Goal: Task Accomplishment & Management: Complete application form

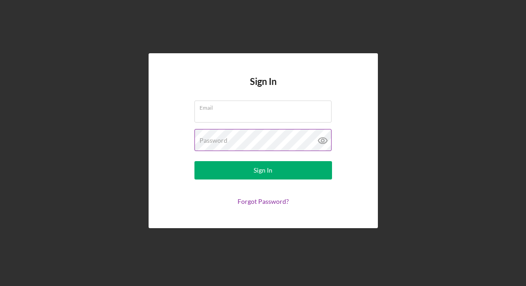
type input "[EMAIL_ADDRESS][DOMAIN_NAME]"
click at [321, 139] on icon at bounding box center [323, 140] width 23 height 23
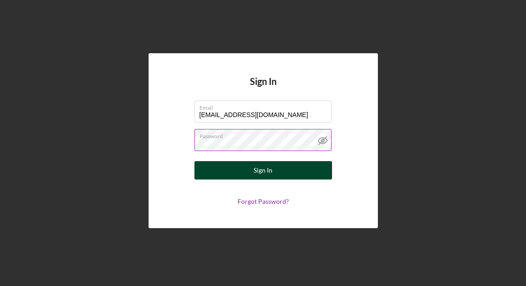
click at [296, 176] on button "Sign In" at bounding box center [264, 170] width 138 height 18
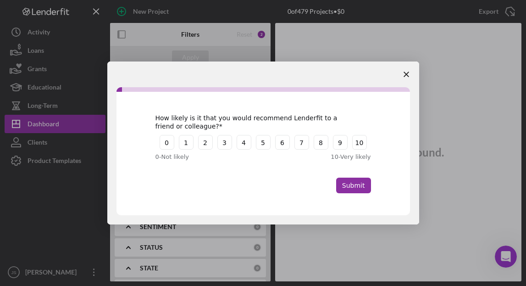
click at [407, 74] on polygon "Close survey" at bounding box center [407, 75] width 6 height 6
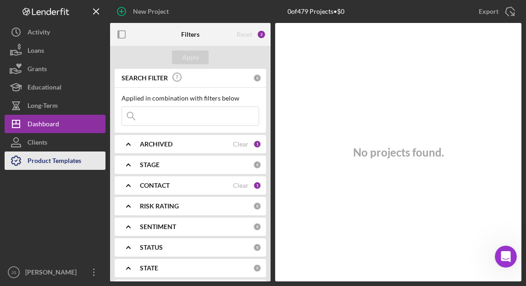
click at [49, 162] on div "Product Templates" at bounding box center [55, 161] width 54 height 21
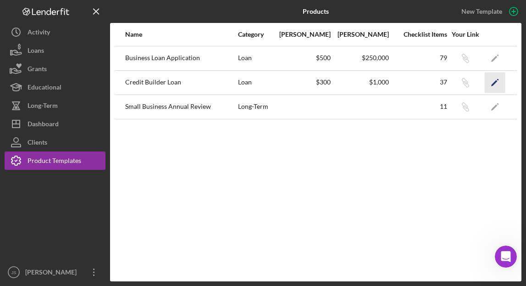
click at [495, 81] on icon "Icon/Edit" at bounding box center [495, 82] width 21 height 21
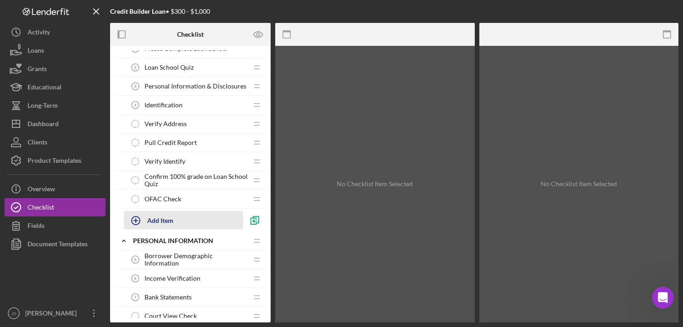
scroll to position [46, 0]
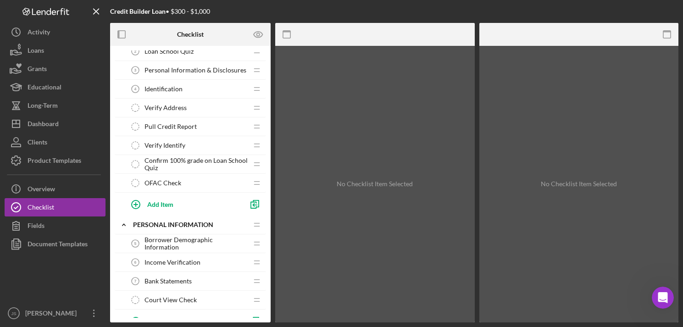
click at [208, 246] on span "Borrower Demographic Information" at bounding box center [196, 243] width 103 height 15
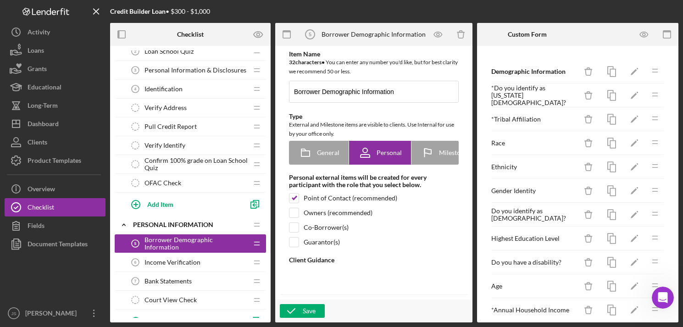
type textarea "<div> <p data-start="188" data-end="512">Cook Inlet Lending Center&rsquo;s (CIL…"
click at [517, 188] on div "Gender Identity" at bounding box center [535, 190] width 86 height 7
drag, startPoint x: 515, startPoint y: 189, endPoint x: 522, endPoint y: 190, distance: 7.0
click at [516, 190] on div "Gender Identity" at bounding box center [535, 190] width 86 height 7
click at [526, 192] on icon "Icon/Edit" at bounding box center [635, 191] width 21 height 21
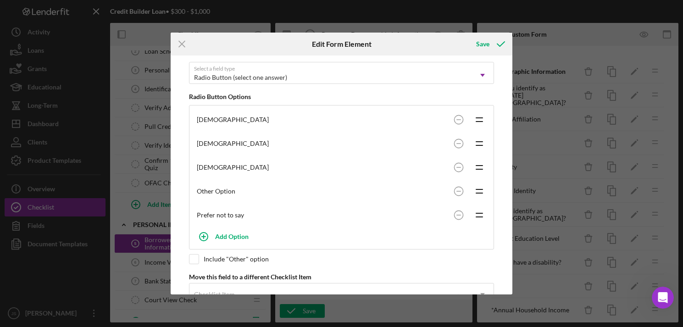
scroll to position [126, 0]
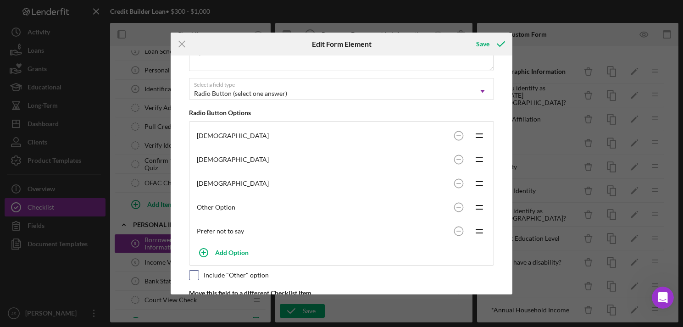
click at [192, 276] on input "checkbox" at bounding box center [194, 275] width 9 height 9
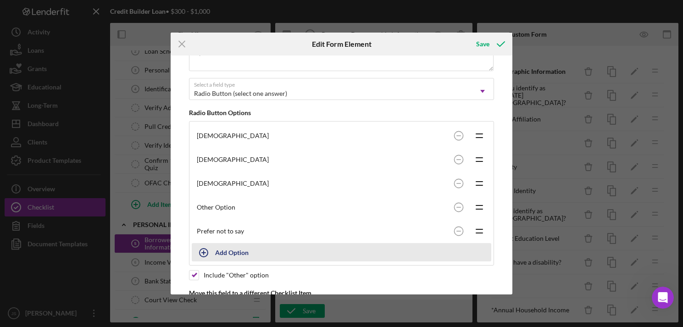
scroll to position [172, 0]
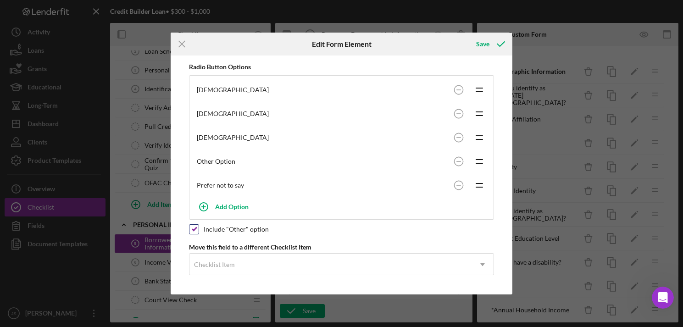
click at [192, 229] on input "checkbox" at bounding box center [194, 229] width 9 height 9
click at [457, 163] on circle at bounding box center [458, 161] width 9 height 9
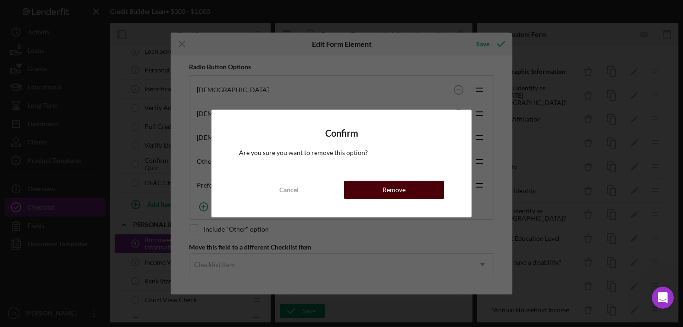
click at [414, 193] on button "Remove" at bounding box center [394, 190] width 100 height 18
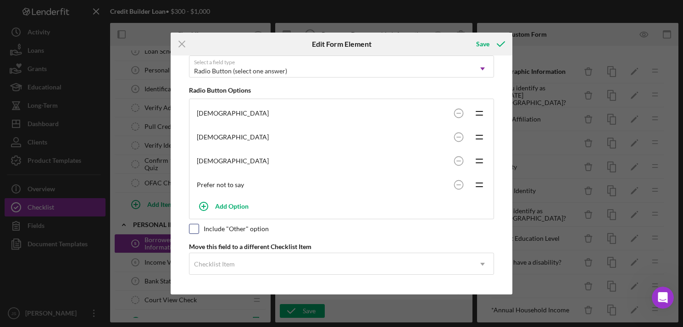
click at [194, 229] on input "checkbox" at bounding box center [194, 228] width 9 height 9
checkbox input "true"
click at [483, 42] on div "Save" at bounding box center [482, 44] width 13 height 18
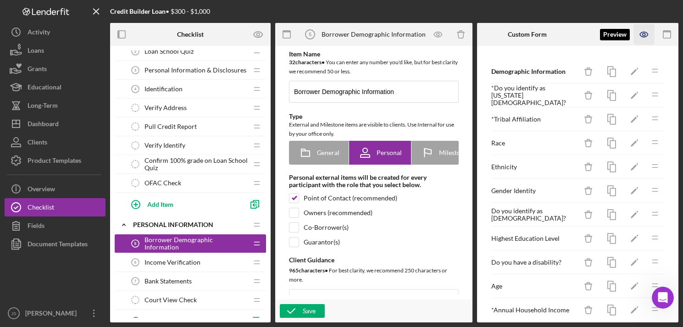
click at [526, 34] on icon "button" at bounding box center [644, 34] width 21 height 21
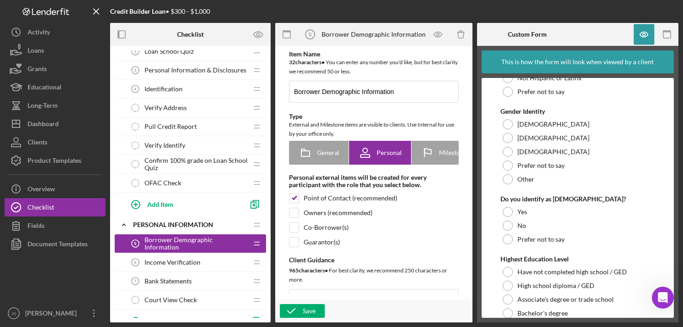
scroll to position [321, 0]
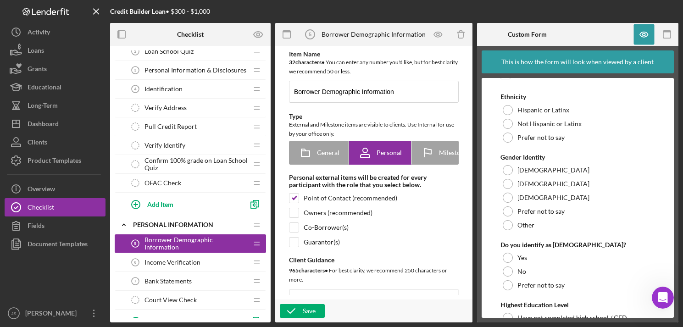
click at [201, 265] on div "Income Verification 6 Income Verification" at bounding box center [187, 262] width 122 height 18
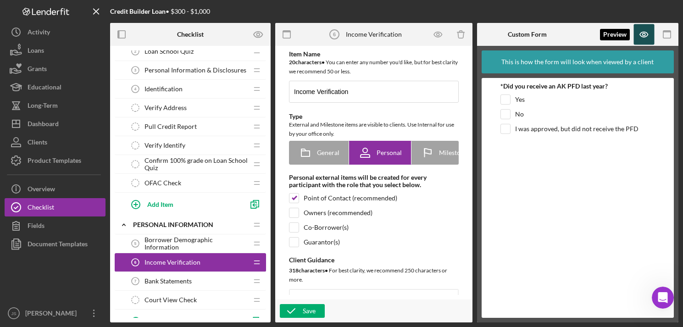
click at [526, 33] on icon "button" at bounding box center [644, 34] width 21 height 21
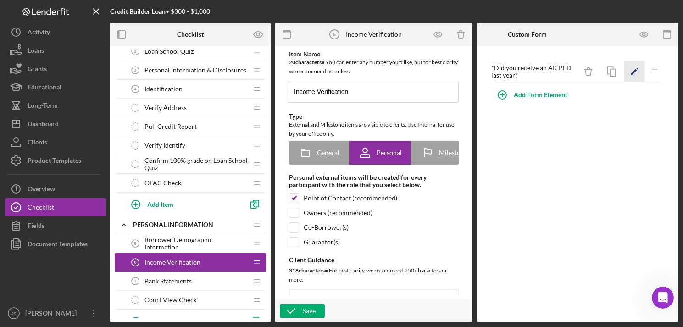
click at [526, 71] on icon "Icon/Edit" at bounding box center [635, 72] width 21 height 21
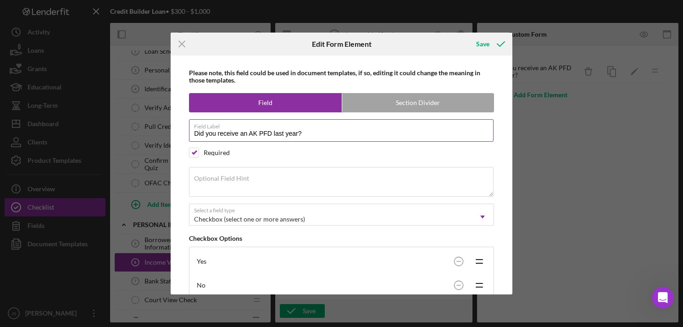
click at [257, 133] on input "Did you receive an AK PFD last year?" at bounding box center [341, 130] width 305 height 22
click at [328, 135] on input "Did you receive an [US_STATE] Fund Dividend (PFD last year?" at bounding box center [341, 130] width 305 height 22
drag, startPoint x: 362, startPoint y: 131, endPoint x: 351, endPoint y: 134, distance: 11.0
click at [351, 134] on input "Did you receive an [US_STATE] Fund Dividend (PFD) in the past year?" at bounding box center [341, 130] width 305 height 22
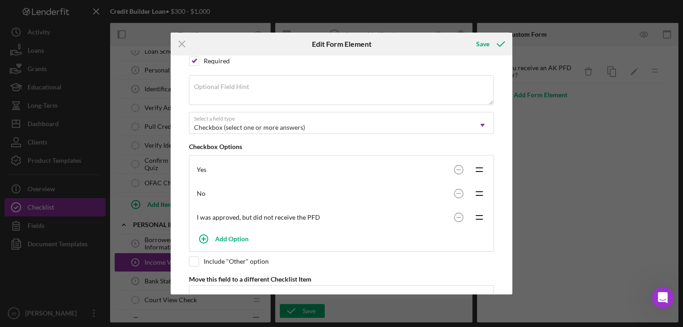
scroll to position [96, 0]
click at [526, 178] on div "Icon/Menu Close Edit Form Element Save Please note, this field could be used in…" at bounding box center [341, 163] width 683 height 327
click at [484, 47] on div "Save" at bounding box center [482, 44] width 13 height 18
click at [484, 45] on div "Save" at bounding box center [482, 44] width 13 height 18
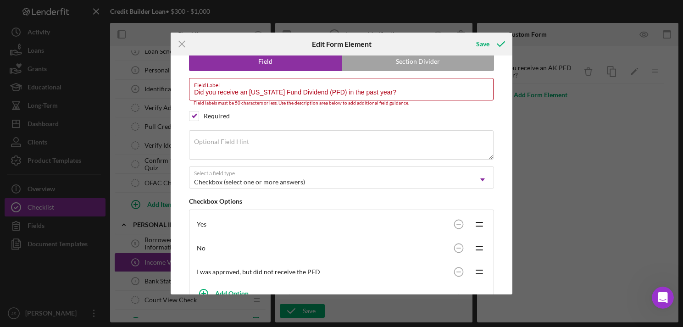
scroll to position [0, 0]
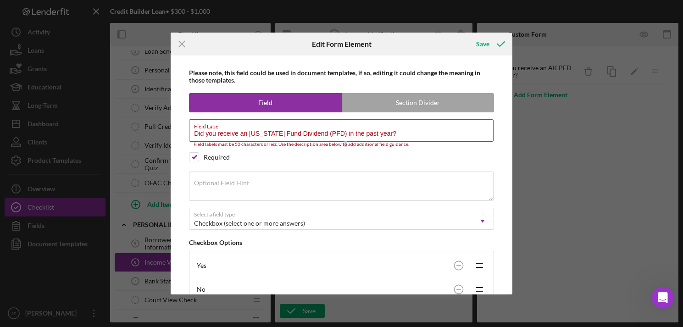
click at [343, 142] on div "Field labels must be 50 characters or less. Use the description area below to a…" at bounding box center [341, 145] width 305 height 6
drag, startPoint x: 343, startPoint y: 142, endPoint x: 351, endPoint y: 139, distance: 8.3
click at [351, 139] on input "Did you receive an [US_STATE] Fund Dividend (PFD) in the past year?" at bounding box center [341, 130] width 305 height 22
drag, startPoint x: 363, startPoint y: 132, endPoint x: 342, endPoint y: 130, distance: 21.2
click at [342, 130] on div "Field Label Did you receive an [US_STATE] Fund Dividend (PFD) in the past year?…" at bounding box center [341, 133] width 305 height 28
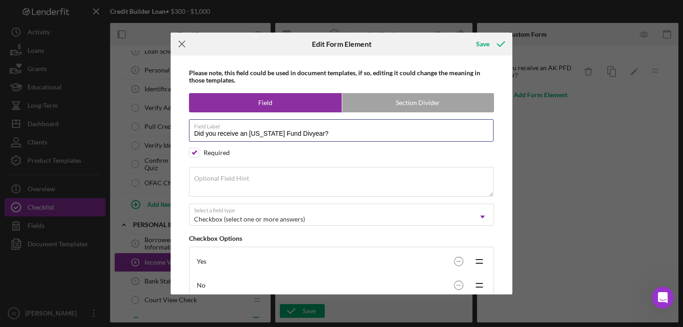
type input "Did you receive an [US_STATE] Fund Divyear?"
click at [177, 42] on icon "Icon/Menu Close" at bounding box center [182, 44] width 23 height 23
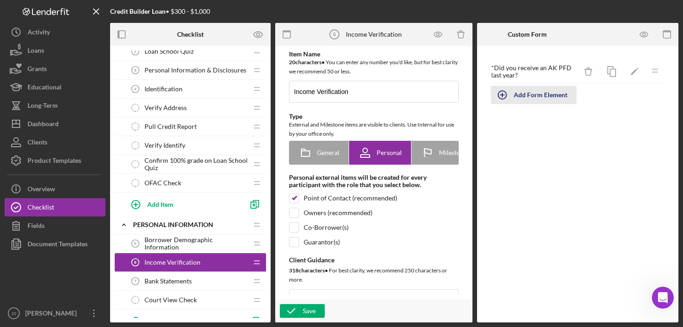
click at [526, 97] on div "Add Form Element" at bounding box center [541, 95] width 54 height 18
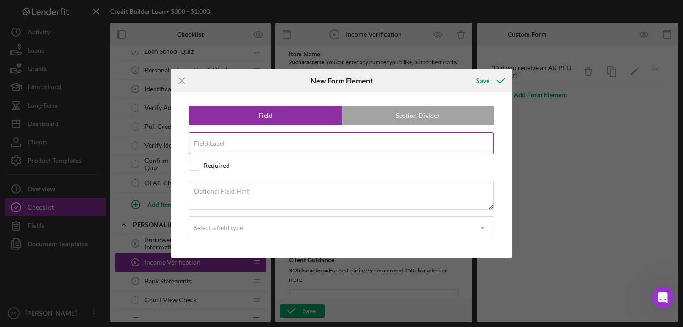
click at [350, 146] on input "Field Label" at bounding box center [341, 143] width 305 height 22
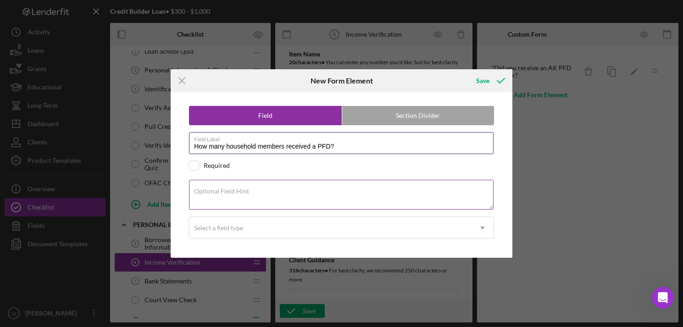
type input "How many household members received a PFD?"
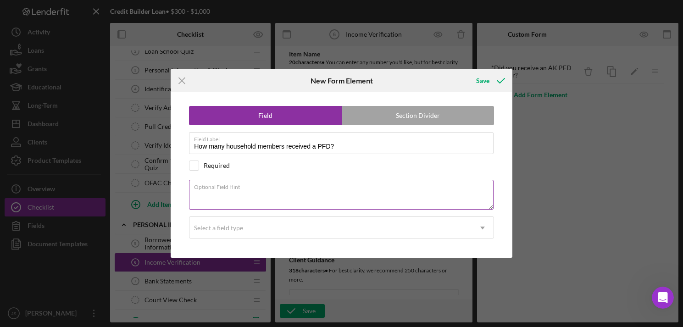
click at [284, 195] on textarea "Optional Field Hint" at bounding box center [341, 194] width 305 height 29
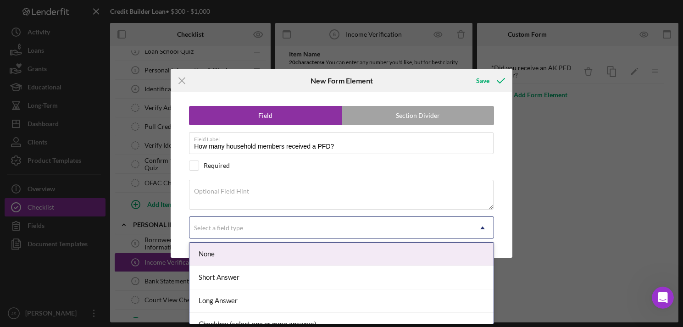
click at [274, 229] on div "Select a field type" at bounding box center [331, 228] width 282 height 21
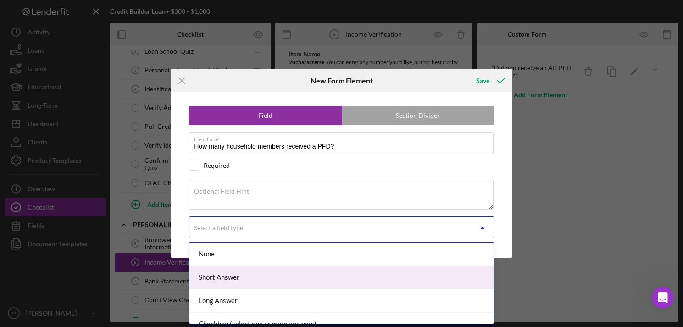
click at [270, 276] on div "Short Answer" at bounding box center [342, 277] width 304 height 23
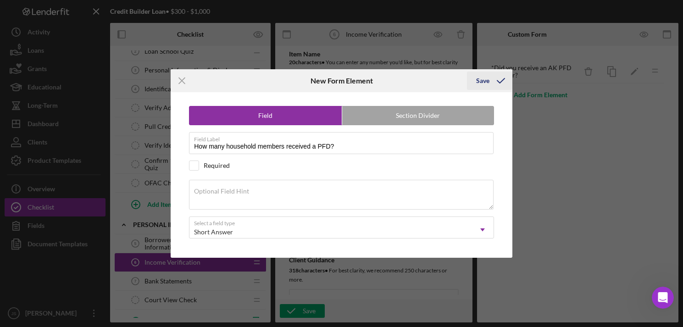
click at [483, 80] on div "Save" at bounding box center [482, 81] width 13 height 18
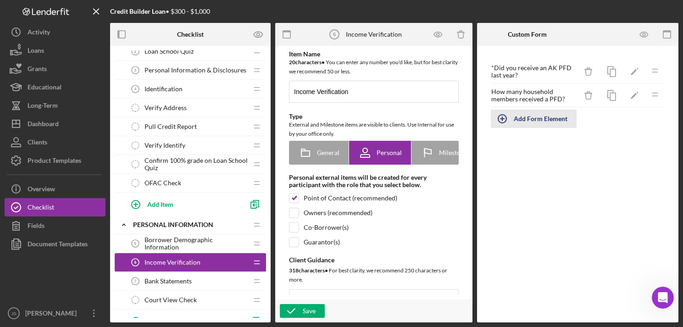
click at [526, 122] on div "Add Form Element" at bounding box center [541, 119] width 54 height 18
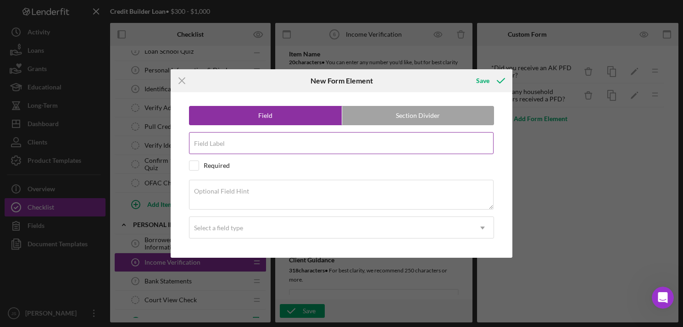
click at [406, 141] on div "Field Label" at bounding box center [341, 143] width 305 height 23
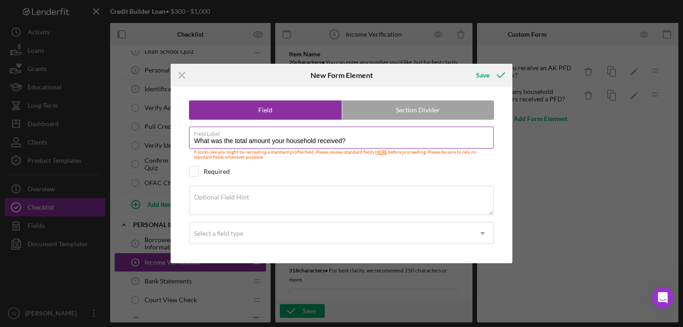
click at [273, 140] on input "What was the total amount your household received?" at bounding box center [341, 138] width 305 height 22
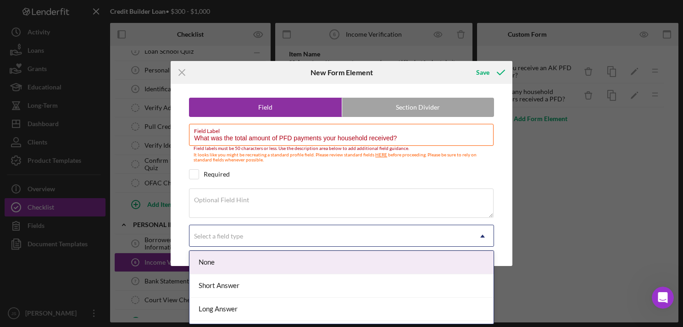
click at [259, 232] on div "Select a field type" at bounding box center [331, 236] width 282 height 21
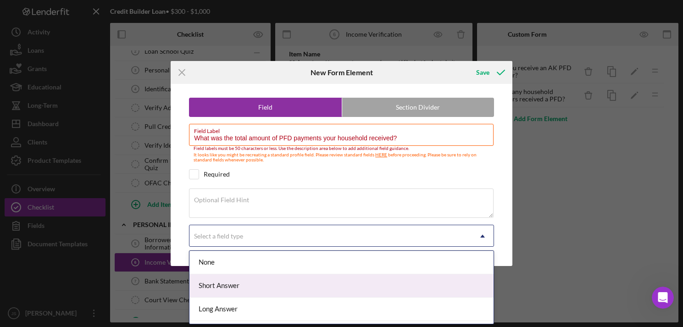
click at [257, 281] on div "Short Answer" at bounding box center [342, 285] width 304 height 23
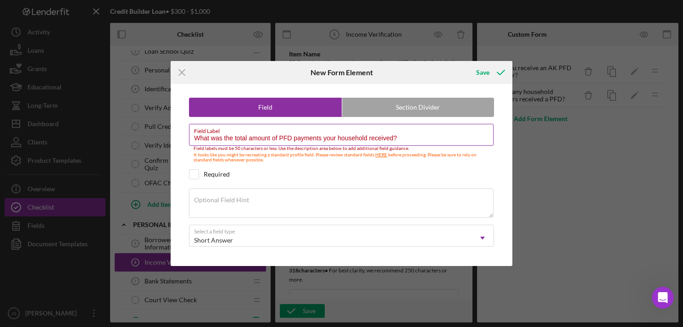
drag, startPoint x: 367, startPoint y: 137, endPoint x: 274, endPoint y: 135, distance: 93.2
click at [274, 135] on input "What was the total amount of PFD payments your household received?" at bounding box center [341, 135] width 305 height 22
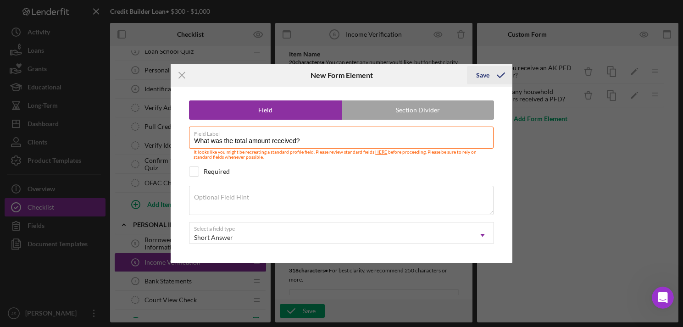
type input "What was the total amount received?"
click at [484, 73] on div "Save" at bounding box center [482, 75] width 13 height 18
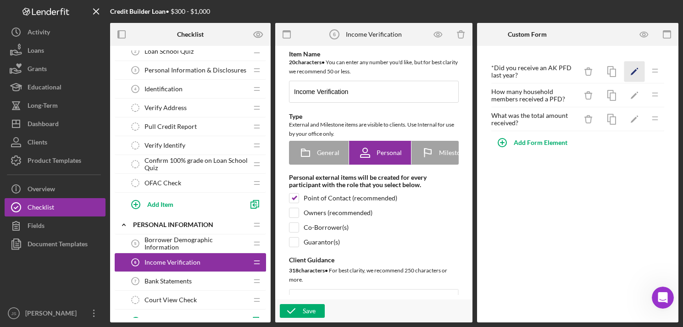
click at [526, 71] on polygon "button" at bounding box center [634, 72] width 6 height 6
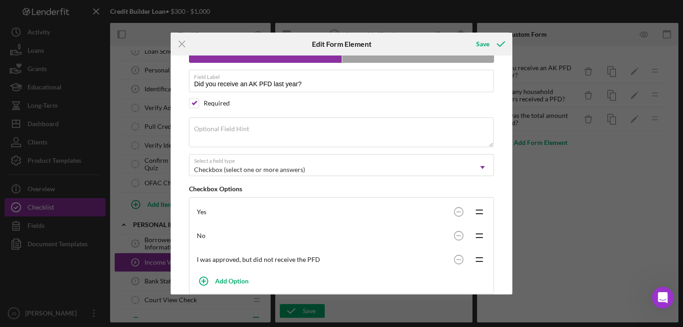
scroll to position [124, 0]
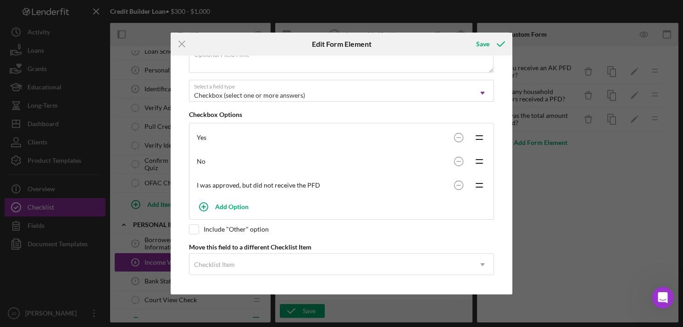
click at [306, 182] on div "I was approved, but did not receive the PFD" at bounding box center [323, 185] width 253 height 7
click at [304, 183] on div "I was approved, but did not receive the PFD" at bounding box center [323, 185] width 253 height 7
drag, startPoint x: 306, startPoint y: 187, endPoint x: 280, endPoint y: 179, distance: 27.0
click at [280, 179] on div "I was approved, but did not receive the PFD Icon/Drag" at bounding box center [342, 185] width 300 height 24
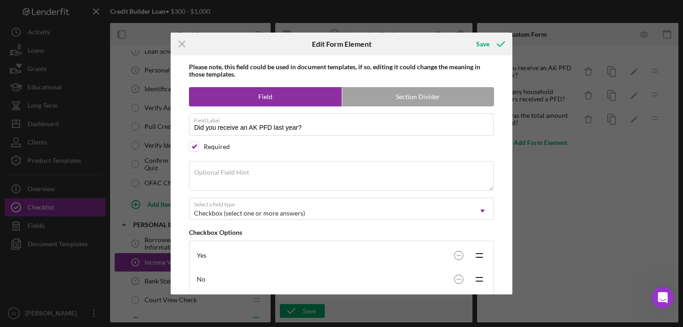
scroll to position [0, 0]
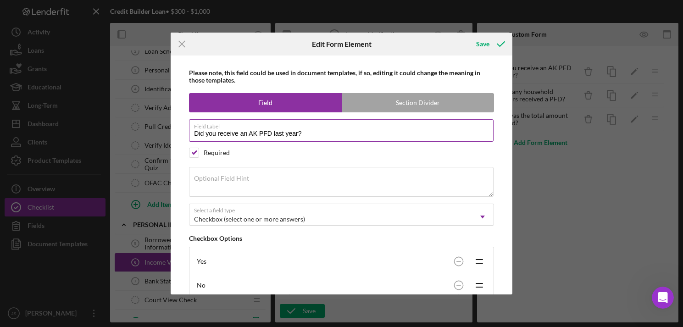
click at [258, 134] on input "Did you receive an AK PFD last year?" at bounding box center [341, 130] width 305 height 22
click at [283, 132] on input "Did you receive an [US_STATE] PFD last year?" at bounding box center [341, 130] width 305 height 22
type input "Did you receive the [US_STATE] PFD in the past year?"
click at [486, 41] on div "Save" at bounding box center [482, 44] width 13 height 18
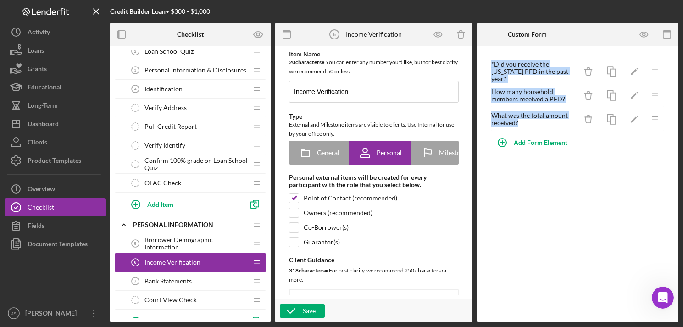
drag, startPoint x: 520, startPoint y: 123, endPoint x: 487, endPoint y: 68, distance: 63.7
click at [487, 68] on div "* Did you receive the [US_STATE] PFD in the past year? Icon/Delete Icon/Edit Ic…" at bounding box center [578, 105] width 193 height 111
drag, startPoint x: 487, startPoint y: 68, endPoint x: 513, endPoint y: 73, distance: 26.9
copy div "* Did you receive the [US_STATE] PFD in the past year? Icon/Delete Icon/Edit Ic…"
click at [526, 71] on icon "Icon/Edit" at bounding box center [635, 72] width 21 height 21
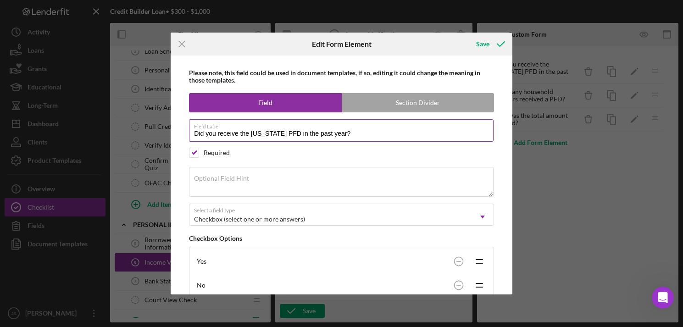
drag, startPoint x: 330, startPoint y: 135, endPoint x: 287, endPoint y: 132, distance: 43.8
click at [287, 132] on input "Did you receive the [US_STATE] PFD in the past year?" at bounding box center [341, 130] width 305 height 22
type input "Did you receive the [US_STATE] PFD last year?"
click at [480, 44] on div "Save" at bounding box center [482, 44] width 13 height 18
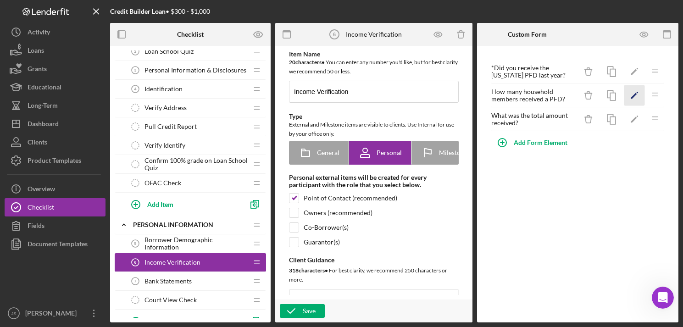
click at [526, 95] on icon "Icon/Edit" at bounding box center [635, 95] width 21 height 21
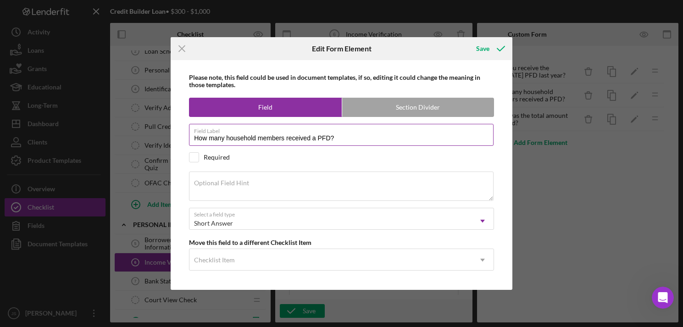
click at [330, 135] on input "How many household members received a PFD?" at bounding box center [341, 135] width 305 height 22
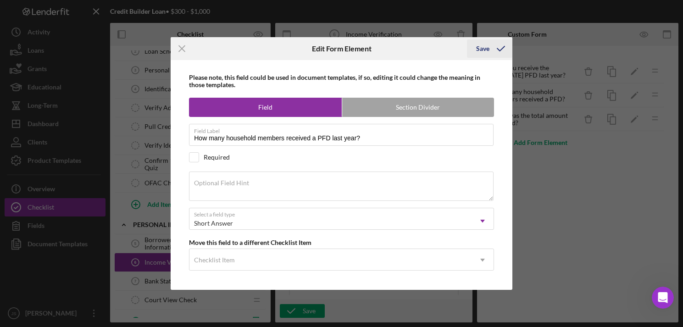
click at [486, 51] on div "Save" at bounding box center [482, 48] width 13 height 18
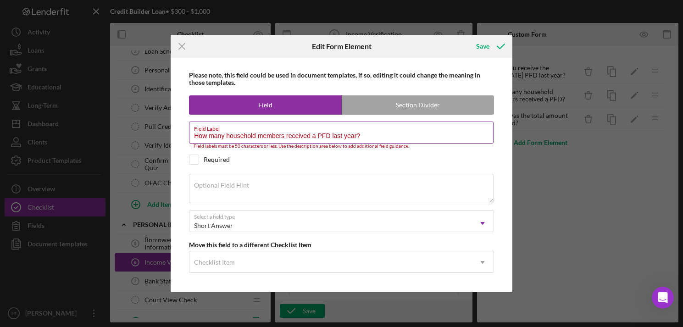
click at [315, 137] on input "How many household members received a PFD last year?" at bounding box center [341, 133] width 305 height 22
click at [480, 48] on div "Save" at bounding box center [482, 46] width 13 height 18
drag, startPoint x: 357, startPoint y: 135, endPoint x: 343, endPoint y: 138, distance: 13.5
click at [343, 138] on input "How many household members received a PFD last year?" at bounding box center [341, 133] width 305 height 22
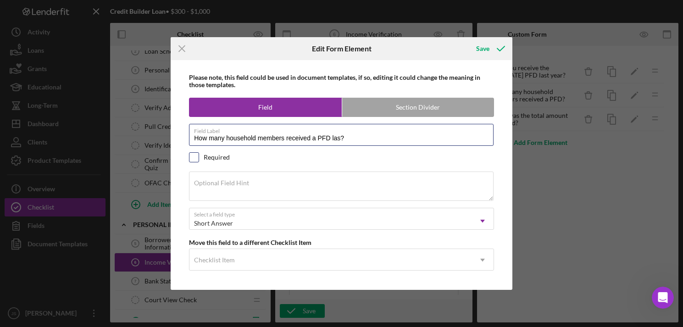
type input "How many household members received a PFD las?"
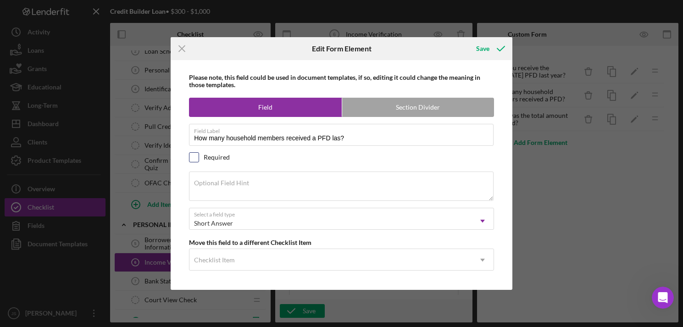
click at [193, 156] on input "checkbox" at bounding box center [194, 157] width 9 height 9
click at [195, 156] on input "checkbox" at bounding box center [194, 157] width 9 height 9
checkbox input "false"
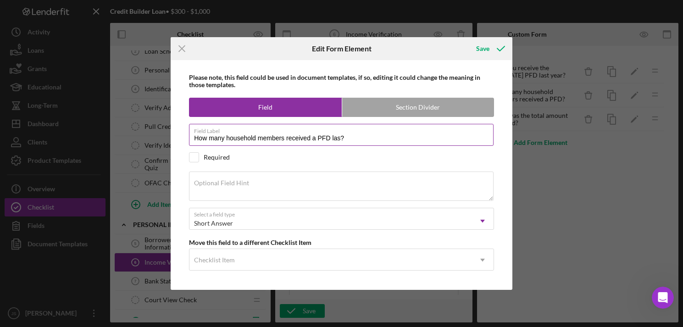
click at [339, 138] on input "How many household members received a PFD las?" at bounding box center [341, 135] width 305 height 22
click at [315, 139] on input "How many household members received a PFD?" at bounding box center [341, 135] width 305 height 22
type input "How many household members received the PFD?"
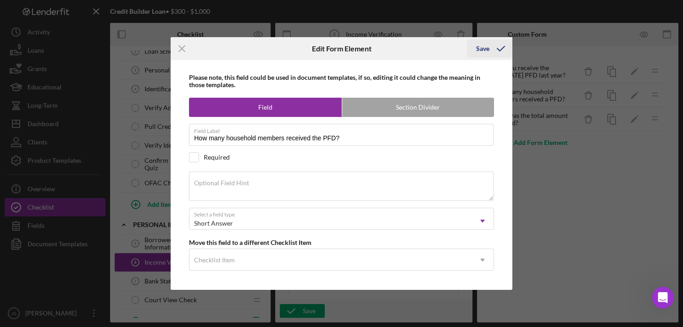
click at [481, 53] on div "Save" at bounding box center [482, 48] width 13 height 18
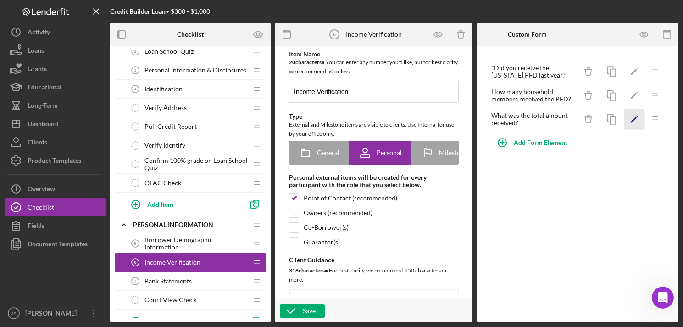
click at [526, 121] on icon "Icon/Edit" at bounding box center [635, 119] width 21 height 21
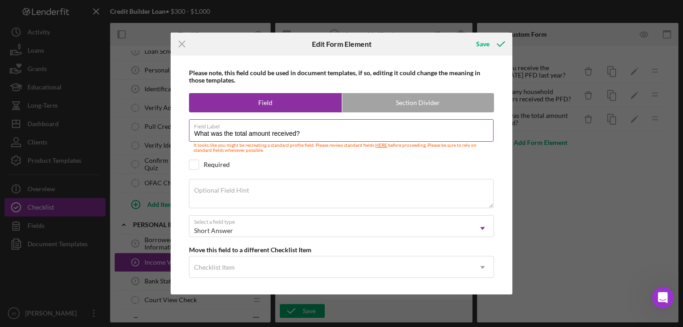
click at [296, 134] on input "What was the total amount received?" at bounding box center [341, 130] width 305 height 22
type input "What was the total amount received by your household for the PFD?"
click at [488, 45] on div "Save" at bounding box center [482, 44] width 13 height 18
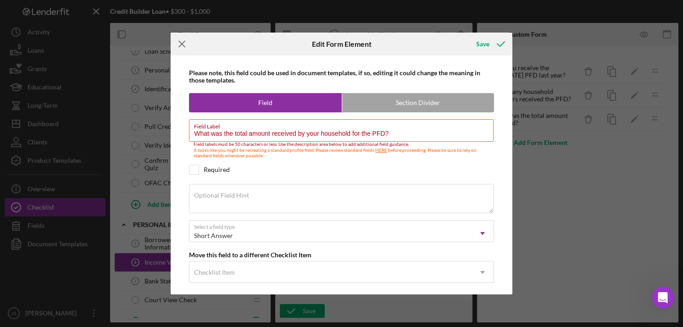
click at [182, 40] on icon "Icon/Menu Close" at bounding box center [182, 44] width 23 height 23
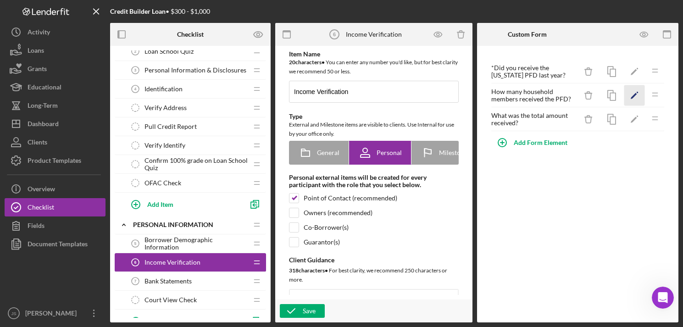
click at [526, 96] on polygon "button" at bounding box center [634, 96] width 6 height 6
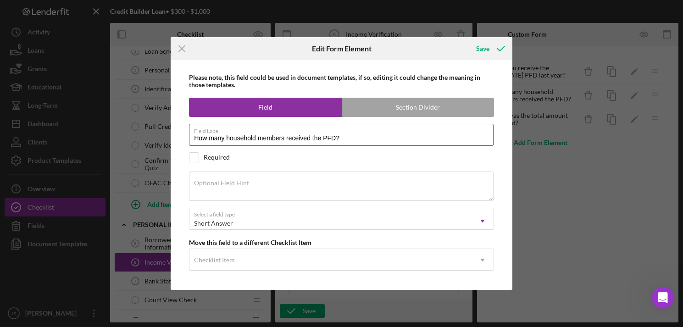
drag, startPoint x: 225, startPoint y: 138, endPoint x: 192, endPoint y: 135, distance: 33.1
click at [192, 135] on input "How many household members received the PFD?" at bounding box center [341, 135] width 305 height 22
drag, startPoint x: 265, startPoint y: 140, endPoint x: 245, endPoint y: 139, distance: 20.2
click at [245, 139] on input "# in household members received the PFD?" at bounding box center [341, 135] width 305 height 22
click at [205, 136] on input "# in household that received the PFD last year?" at bounding box center [341, 135] width 305 height 22
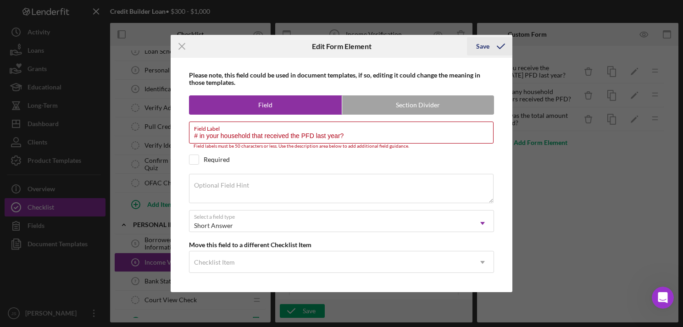
click at [481, 49] on div "Save" at bounding box center [482, 46] width 13 height 18
click at [286, 135] on input "# in your household that received the PFD last year?" at bounding box center [341, 133] width 305 height 22
click at [299, 139] on input "# in your household that received the PFD last year?" at bounding box center [341, 133] width 305 height 22
drag, startPoint x: 288, startPoint y: 137, endPoint x: 264, endPoint y: 136, distance: 23.4
click at [264, 136] on input "# in your household that received the PFD last year?" at bounding box center [341, 133] width 305 height 22
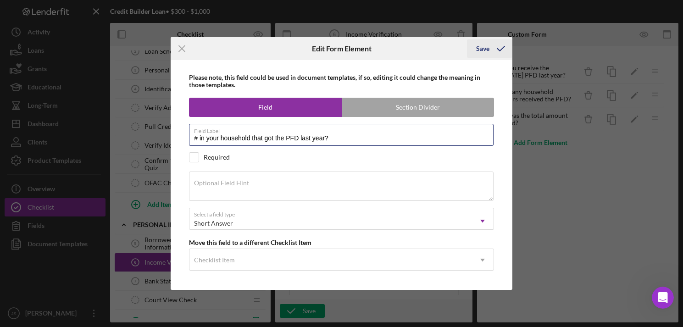
type input "# in your household that got the PFD last year?"
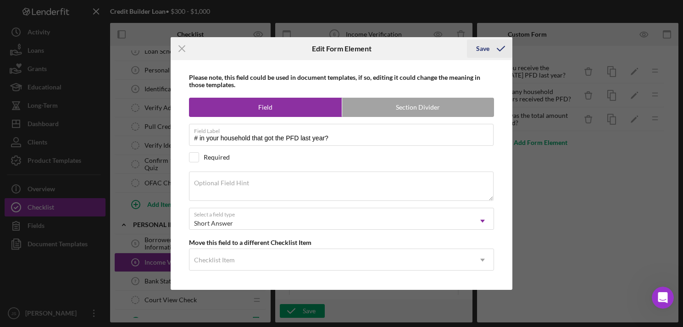
click at [476, 45] on div "Save" at bounding box center [482, 48] width 13 height 18
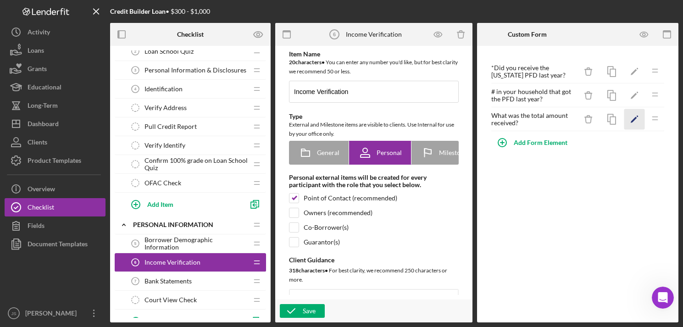
click at [526, 118] on icon "Icon/Edit" at bounding box center [635, 119] width 21 height 21
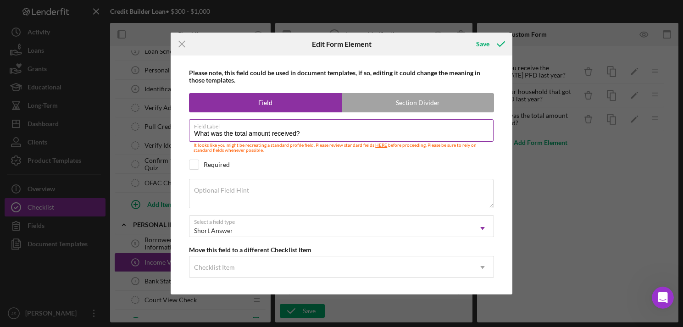
drag, startPoint x: 269, startPoint y: 132, endPoint x: 250, endPoint y: 133, distance: 19.3
click at [250, 133] on input "What was the total amount received?" at bounding box center [341, 130] width 305 height 22
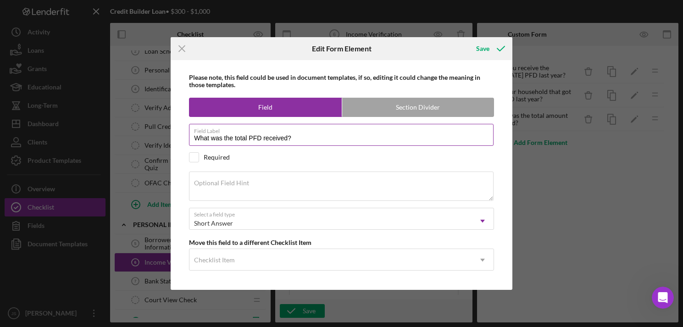
click at [286, 138] on input "What was the total PFD received?" at bounding box center [341, 135] width 305 height 22
type input "What was the total PFD received (household)?"
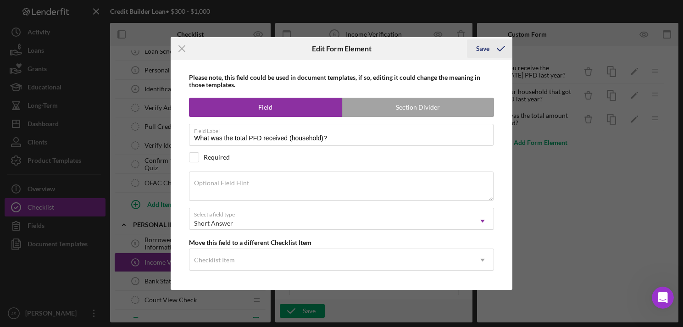
click at [481, 49] on div "Save" at bounding box center [482, 48] width 13 height 18
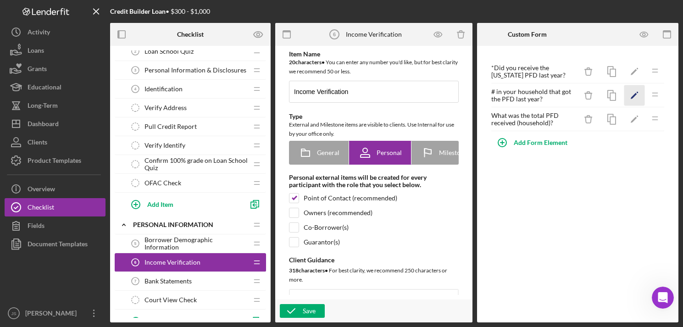
click at [526, 98] on icon "Icon/Edit" at bounding box center [635, 95] width 21 height 21
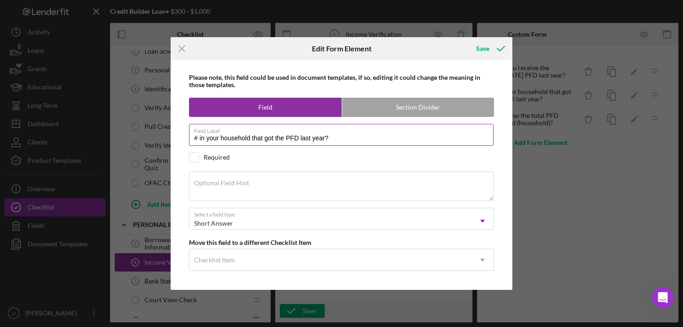
drag, startPoint x: 219, startPoint y: 140, endPoint x: 209, endPoint y: 139, distance: 10.1
click at [209, 139] on input "# in your household that got the PFD last year?" at bounding box center [341, 135] width 305 height 22
click at [289, 139] on input "How many in your household that got the PFD last year?" at bounding box center [341, 135] width 305 height 22
type input "How many in your household got the PFD last year?"
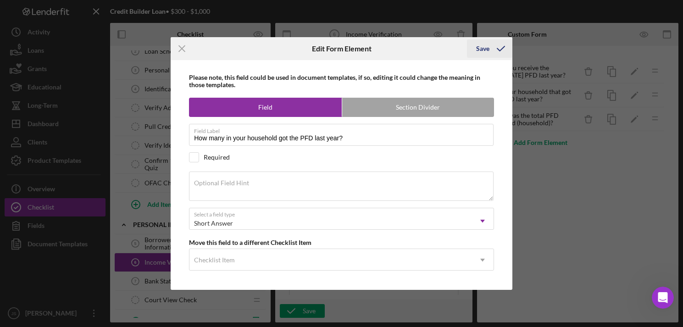
click at [481, 48] on div "Save" at bounding box center [482, 48] width 13 height 18
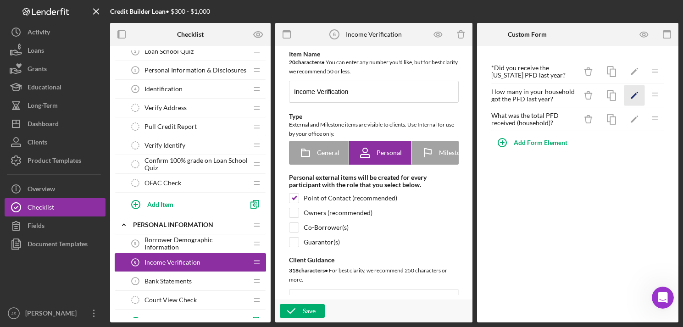
click at [526, 101] on icon "Icon/Edit" at bounding box center [635, 95] width 21 height 21
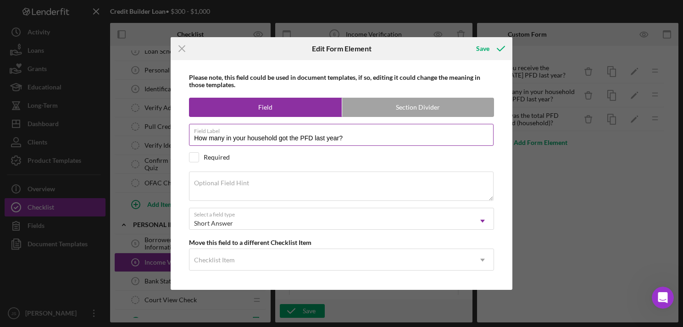
drag, startPoint x: 287, startPoint y: 137, endPoint x: 279, endPoint y: 137, distance: 8.3
click at [279, 137] on input "How many in your household got the PFD last year?" at bounding box center [341, 135] width 305 height 22
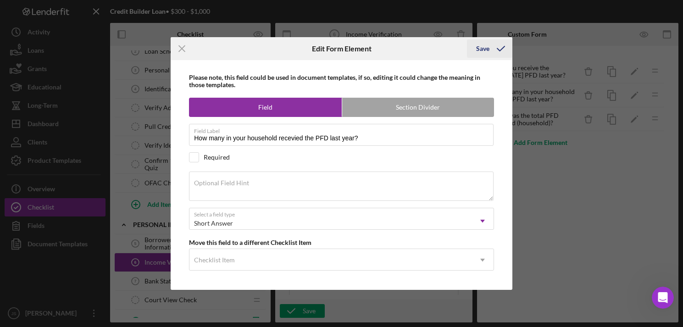
click at [483, 46] on div "Save" at bounding box center [482, 48] width 13 height 18
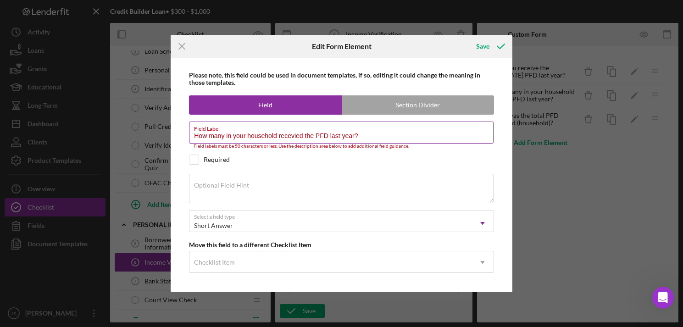
drag, startPoint x: 302, startPoint y: 135, endPoint x: 280, endPoint y: 134, distance: 22.1
click at [280, 134] on input "How many in your household recevied the PFD last year?" at bounding box center [341, 133] width 305 height 22
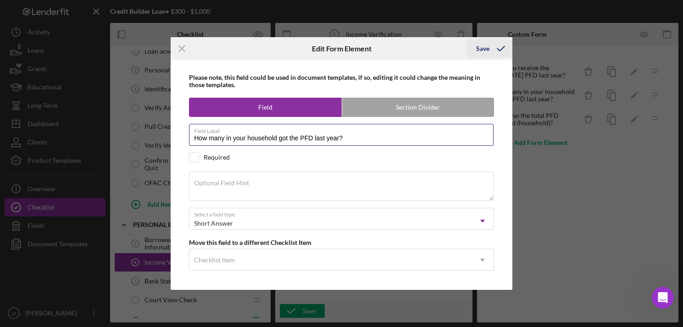
type input "How many in your household got the PFD last year?"
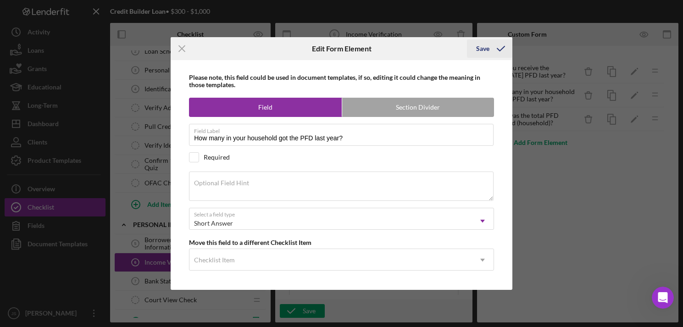
click at [487, 46] on div "Save" at bounding box center [482, 48] width 13 height 18
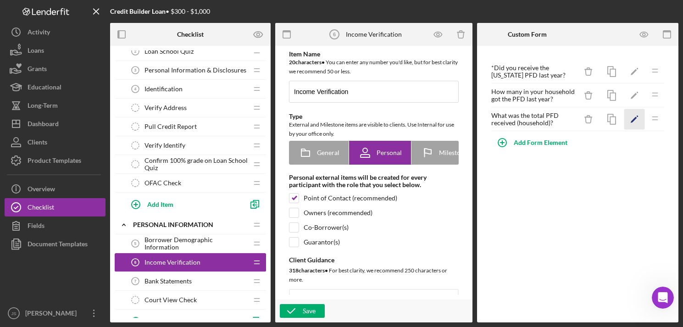
click at [526, 123] on icon "Icon/Edit" at bounding box center [635, 119] width 21 height 21
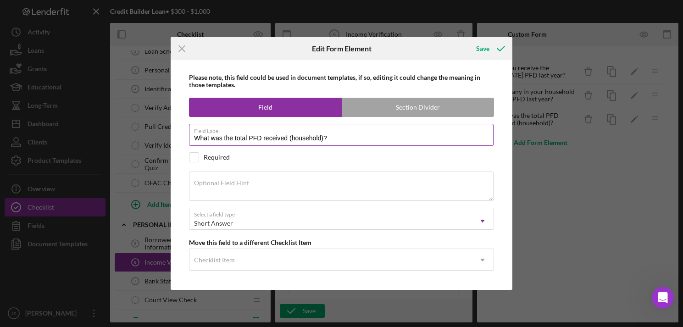
click at [291, 134] on label "Field Label" at bounding box center [344, 129] width 300 height 10
click at [291, 134] on input "What was the total PFD received (household)?" at bounding box center [341, 135] width 305 height 22
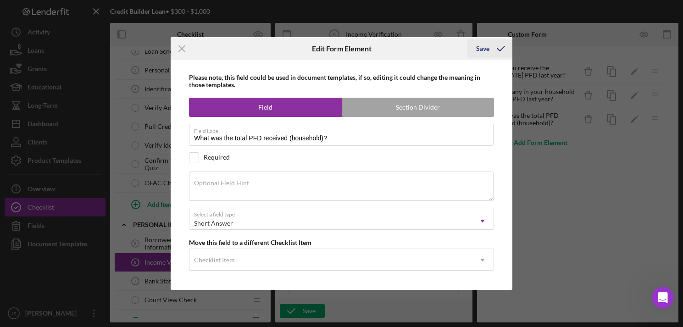
click at [482, 48] on div "Save" at bounding box center [482, 48] width 13 height 18
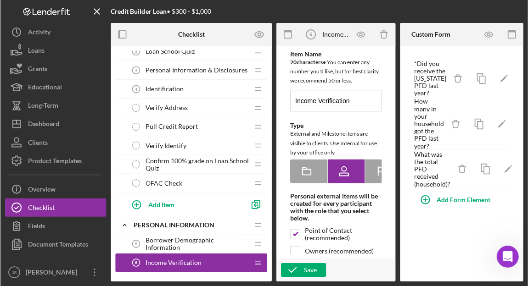
scroll to position [46, 0]
